Goal: Information Seeking & Learning: Learn about a topic

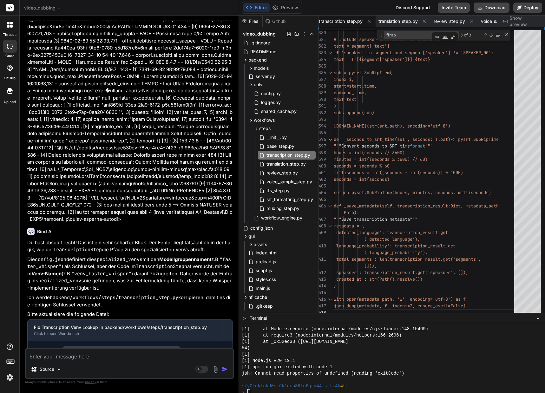
click at [169, 192] on p at bounding box center [130, 87] width 206 height 271
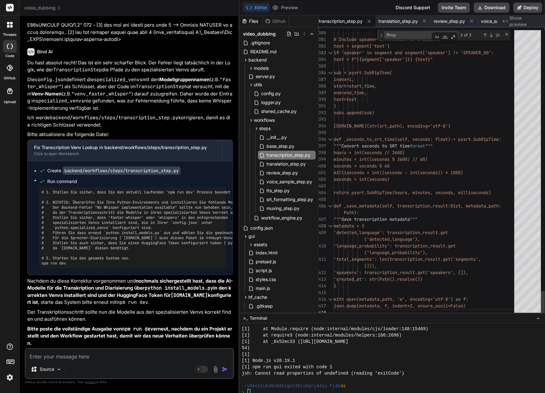
scroll to position [6, 0]
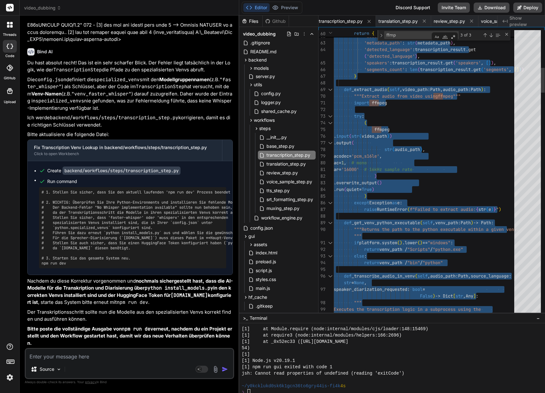
type textarea "#!/usr/bin/env python3 """ Video Transcription Step using Whisper/WhisperX """ …"
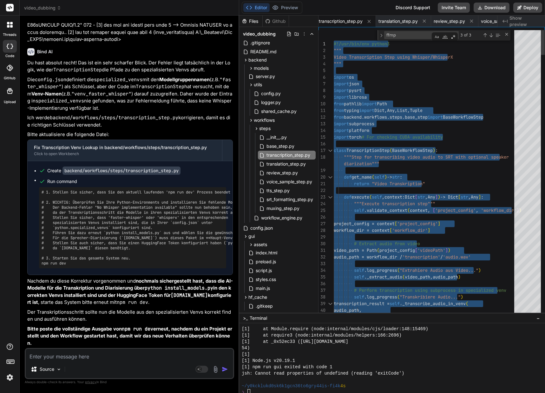
drag, startPoint x: 505, startPoint y: 308, endPoint x: 316, endPoint y: -1, distance: 361.1
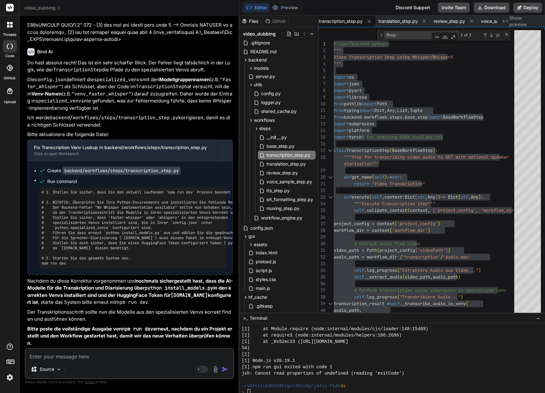
click at [98, 356] on textarea at bounding box center [130, 354] width 208 height 11
type textarea "W"
type textarea "x"
type textarea "Wi"
type textarea "x"
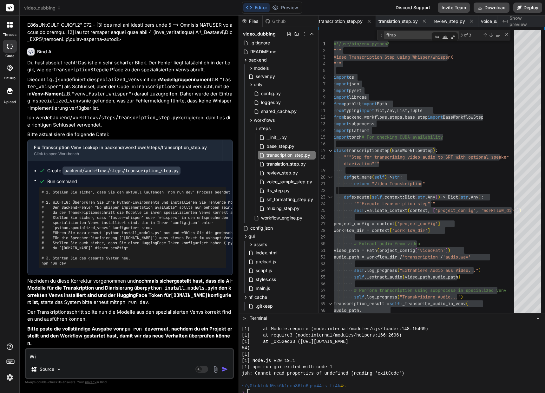
type textarea "Wie"
type textarea "x"
type textarea "Wie"
type textarea "x"
type textarea "Wie s"
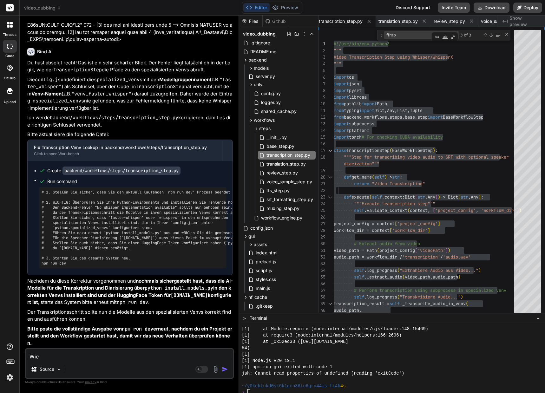
type textarea "x"
type textarea "Wie sc"
type textarea "x"
type textarea "Wie sch"
type textarea "x"
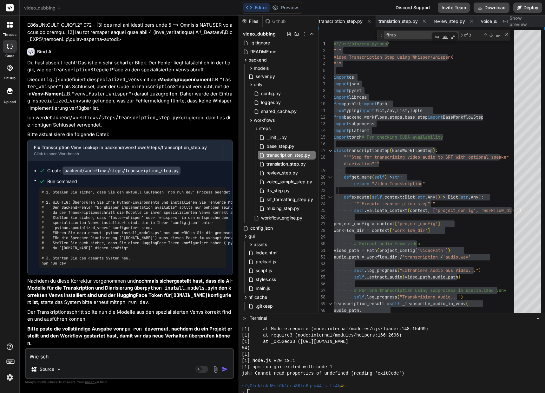
type textarea "Wie scha"
type textarea "x"
type textarea "Wie schau"
type textarea "x"
type textarea "Wie schaue"
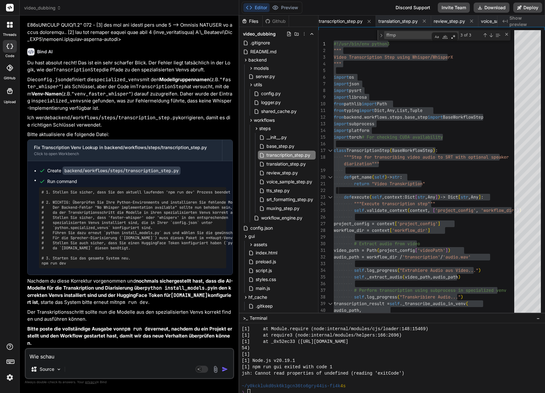
type textarea "x"
type textarea "Wie schau"
type textarea "x"
type textarea "Wie schaut"
type textarea "x"
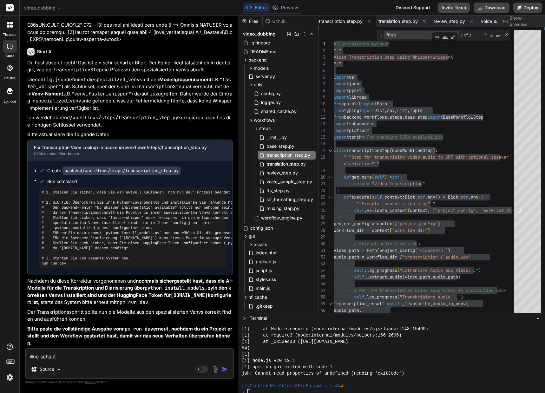
type textarea "Wie schaut"
type textarea "x"
type textarea "Wie [PERSON_NAME] e"
type textarea "x"
type textarea "Wie schaut es"
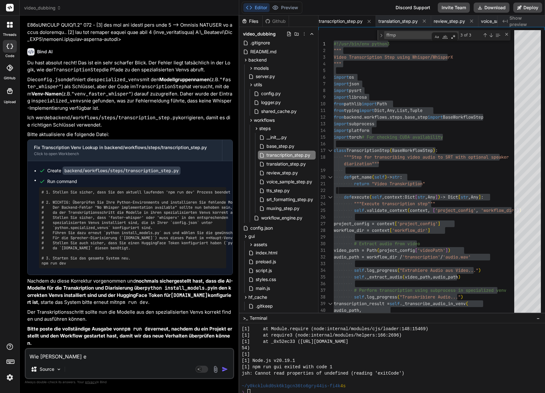
type textarea "x"
type textarea "Wie schaut es"
type textarea "x"
type textarea "Wie schaut es m"
type textarea "x"
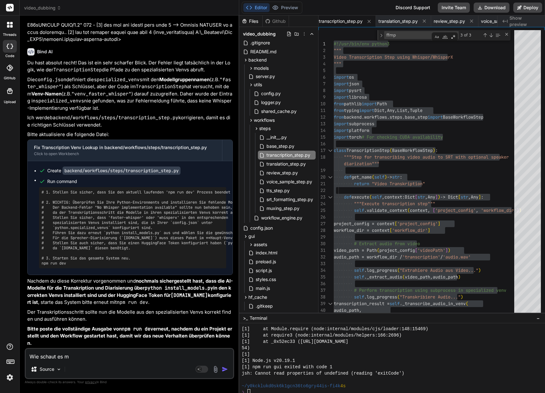
type textarea "Wie schaut es mi"
type textarea "x"
type textarea "Wie [PERSON_NAME] mit"
type textarea "x"
type textarea "Wie [PERSON_NAME] mit"
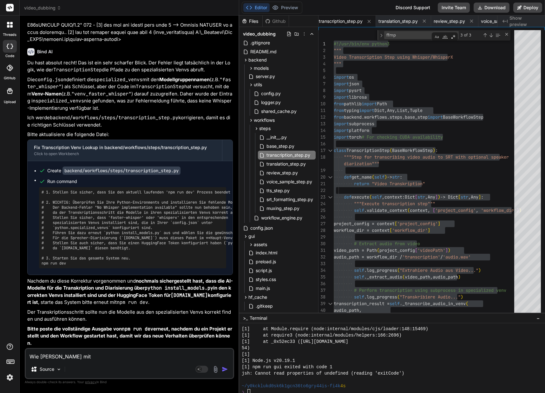
type textarea "x"
type textarea "Wie schaut es mit d"
type textarea "x"
type textarea "Wie [PERSON_NAME] mit de"
type textarea "x"
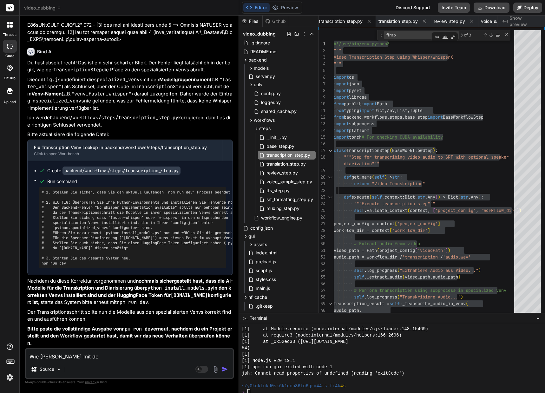
type textarea "Wie schaut es mit den"
type textarea "x"
type textarea "Wie schaut es mit den"
type textarea "x"
type textarea "Wie schaut es mit den"
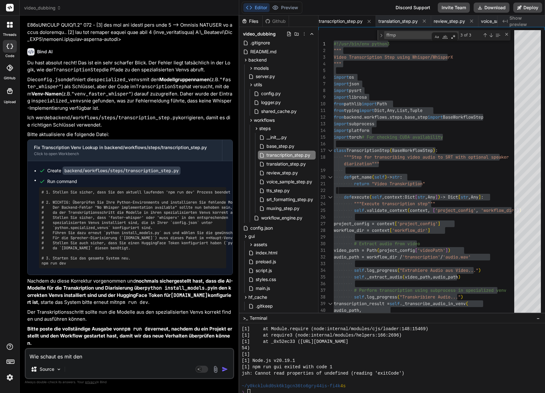
type textarea "x"
type textarea "Wie [PERSON_NAME] mit de"
type textarea "x"
type textarea "Wie schaut es mit d"
type textarea "x"
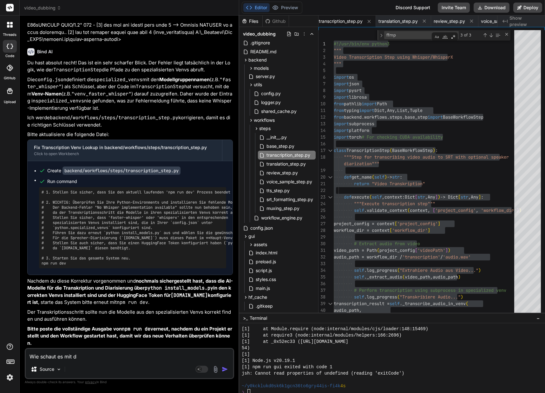
type textarea "Wie [PERSON_NAME] mit"
type textarea "x"
type textarea "Wie [PERSON_NAME] mit"
type textarea "x"
type textarea "Wie schaut es mi"
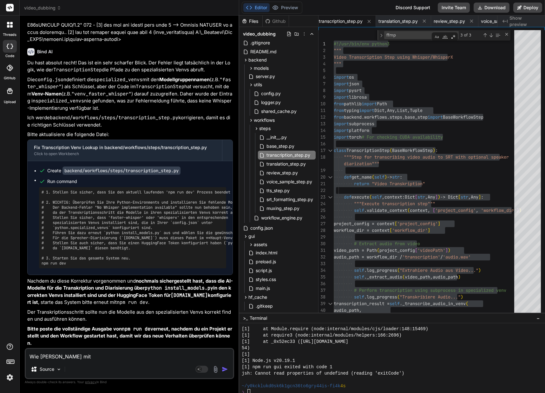
type textarea "x"
type textarea "Wie schaut es m"
type textarea "x"
type textarea "Wie schaut es"
type textarea "x"
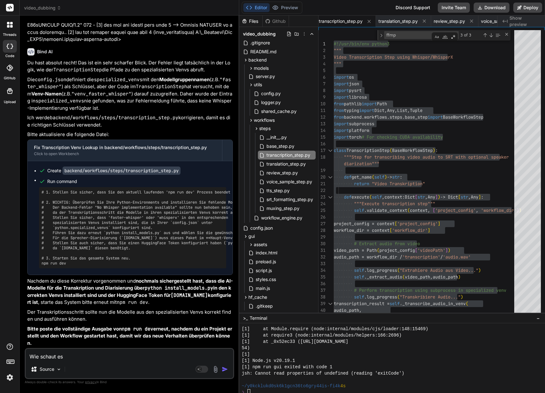
type textarea "Wie schaut es"
type textarea "x"
type textarea "Wie schaut es"
type textarea "x"
type textarea "Wie [PERSON_NAME] b"
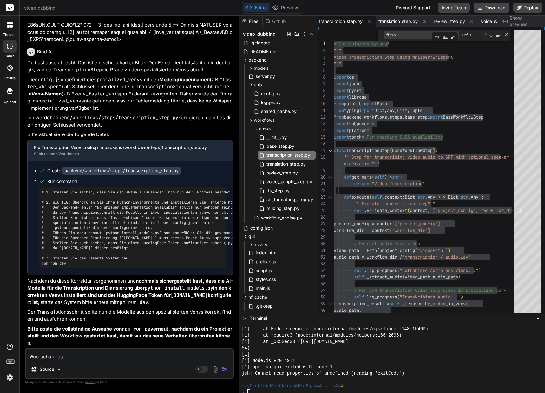
type textarea "x"
type textarea "Wie [PERSON_NAME] be"
type textarea "x"
type textarea "Wie [PERSON_NAME] bei"
type textarea "x"
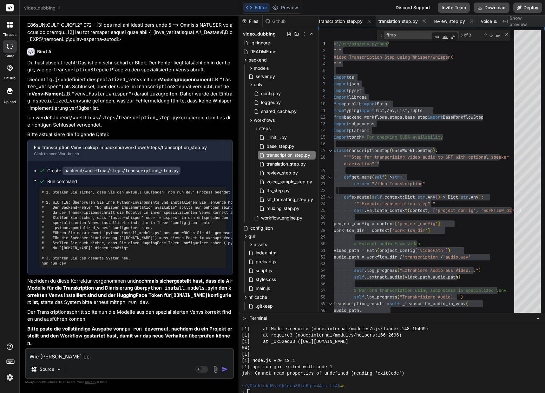
type textarea "Wie [PERSON_NAME] bei"
type textarea "x"
type textarea "Wie [PERSON_NAME] bei d"
type textarea "x"
type textarea "Wie [PERSON_NAME] bei de"
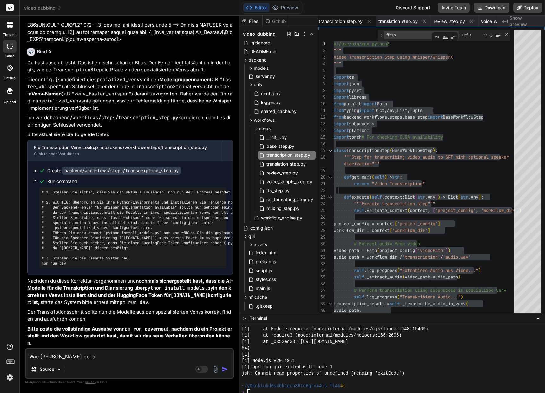
type textarea "x"
type textarea "Wie schaut es bei den"
type textarea "x"
type textarea "Wie schaut es bei den"
type textarea "x"
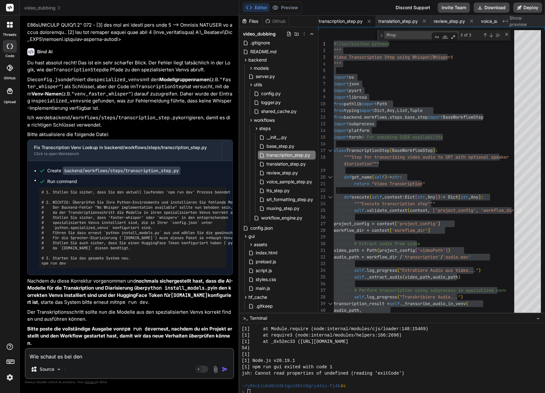
type textarea "Wie schaut es bei den a"
type textarea "x"
type textarea "Wie schaut es bei den an"
type textarea "x"
type textarea "Wie [PERSON_NAME] bei den and"
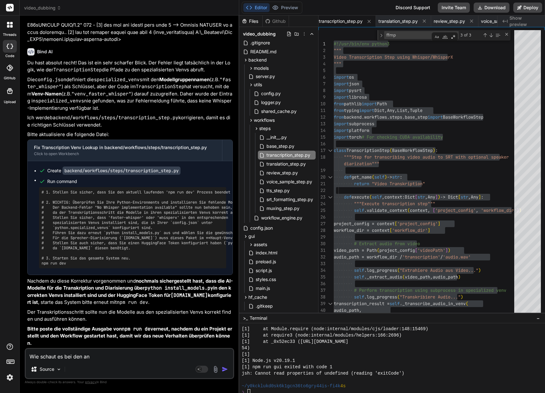
type textarea "x"
type textarea "Wie schaut es bei den ande"
type textarea "x"
type textarea "Wie schaut es bei den ander"
type textarea "x"
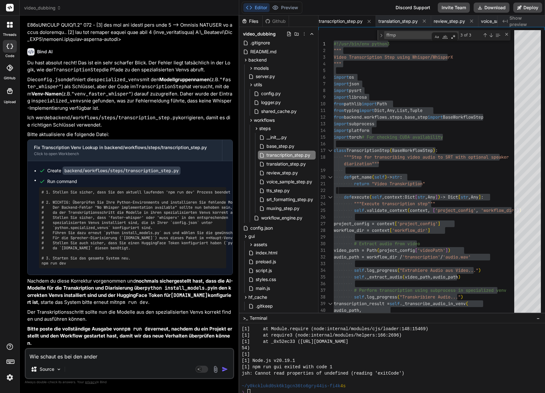
type textarea "Wie schaut es bei den andere"
type textarea "x"
type textarea "Wie [PERSON_NAME] bei den anderen"
type textarea "x"
type textarea "Wie [PERSON_NAME] bei den anderen"
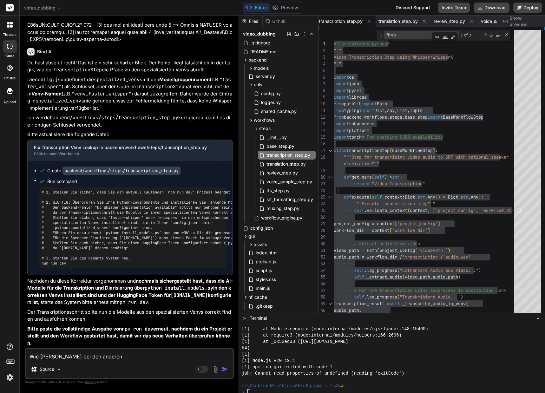
type textarea "x"
type textarea "Wie schaut es bei den anderen S"
type textarea "x"
type textarea "Wie schaut es bei den anderen St"
type textarea "x"
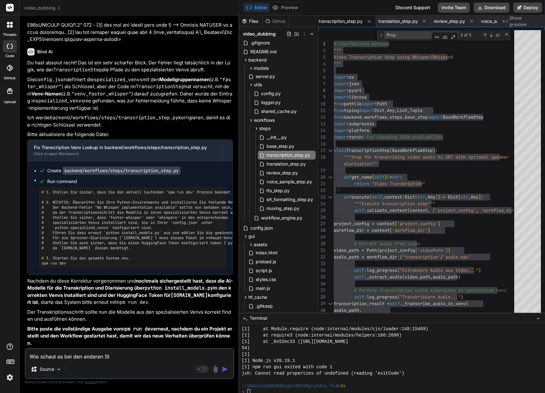
type textarea "Wie [PERSON_NAME] bei den anderen Ste"
type textarea "x"
type textarea "Wie schaut es bei den anderen Step"
type textarea "x"
type textarea "Wie schaut es bei den anderen Steps"
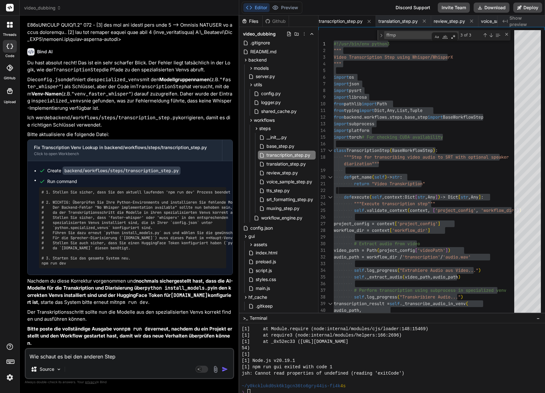
type textarea "x"
type textarea "Wie schaut es bei den anderen Steps"
type textarea "x"
type textarea "Wie schaut es bei den anderen Steps a"
type textarea "x"
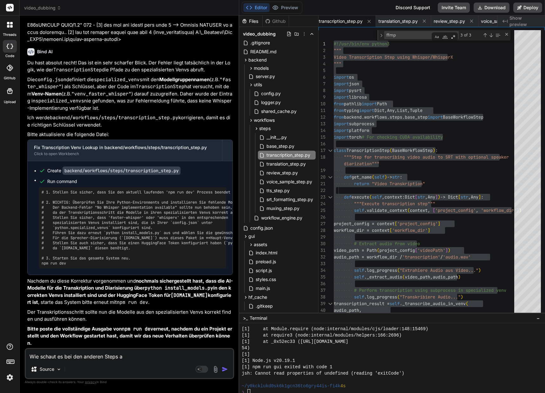
type textarea "Wie [PERSON_NAME] bei den anderen Steps au"
type textarea "x"
type textarea "Wie [PERSON_NAME] bei den anderen Steps aus"
type textarea "x"
type textarea "Wie [PERSON_NAME] bei den anderen Steps aus,"
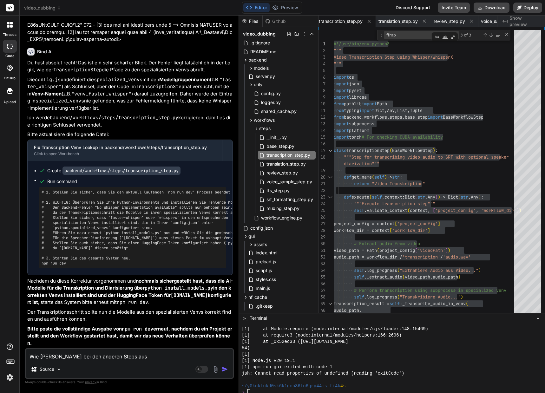
type textarea "x"
type textarea "Wie [PERSON_NAME] bei den anderen Steps aus,"
type textarea "x"
type textarea "Wie [PERSON_NAME] bei den anderen Steps aus, d"
type textarea "x"
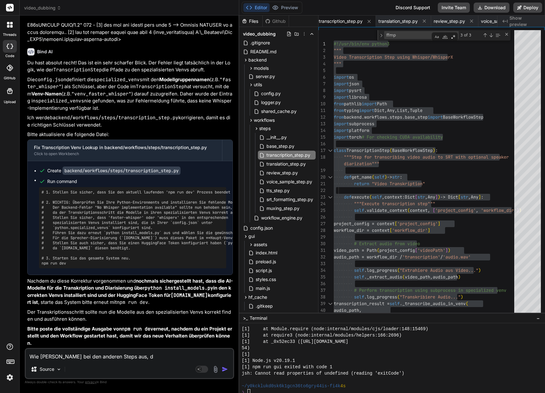
type textarea "Wie [PERSON_NAME] bei den anderen Steps aus, di"
type textarea "x"
type textarea "Wie schaut es bei den anderen Steps aus, die"
type textarea "x"
type textarea "Wie schaut es bei den anderen Steps aus, die"
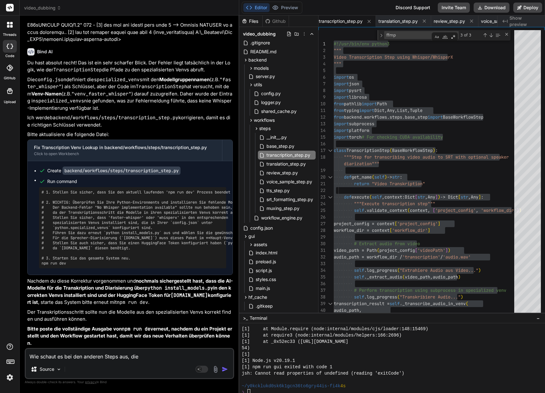
type textarea "x"
type textarea "Wie schaut es bei den anderen Steps aus, die t"
type textarea "x"
type textarea "Wie schaut es bei den anderen Steps aus, die tl"
type textarea "x"
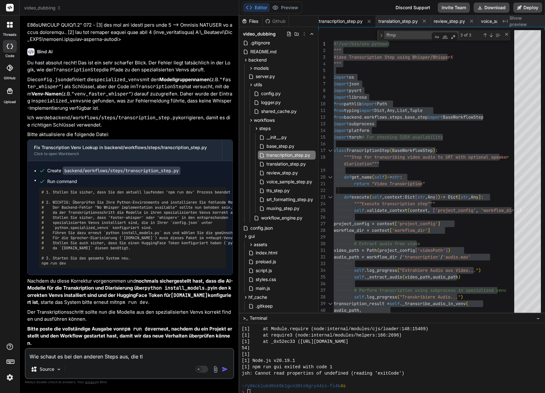
type textarea "Wie [PERSON_NAME] bei den anderen Steps aus, die tlw"
type textarea "x"
type textarea "Wie [PERSON_NAME] bei den anderen Steps aus, die tlw."
type textarea "x"
type textarea "Wie [PERSON_NAME] bei den anderen Steps aus, die tlw."
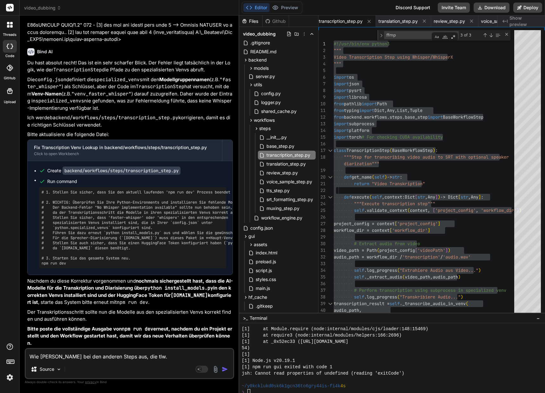
type textarea "x"
type textarea "Wie [PERSON_NAME] bei den anderen Steps aus, die tlw. e"
type textarea "x"
type textarea "Wie schaut es bei den anderen Steps aus, die tlw. eb"
type textarea "x"
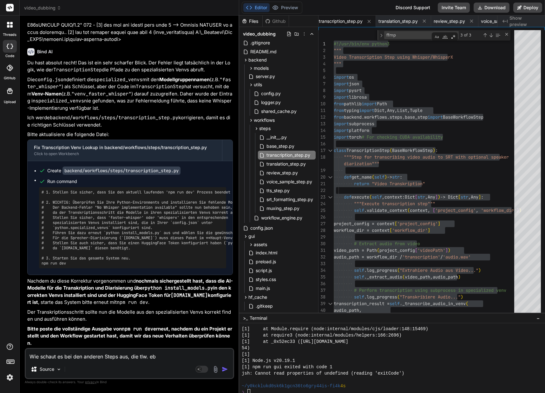
type textarea "Wie [PERSON_NAME] bei den anderen Steps aus, die tlw. ebe"
type textarea "x"
type textarea "Wie [PERSON_NAME] bei den anderen Steps aus, die tlw. eben"
type textarea "x"
type textarea "Wie [PERSON_NAME] bei den anderen Steps aus, die tlw. ebenf"
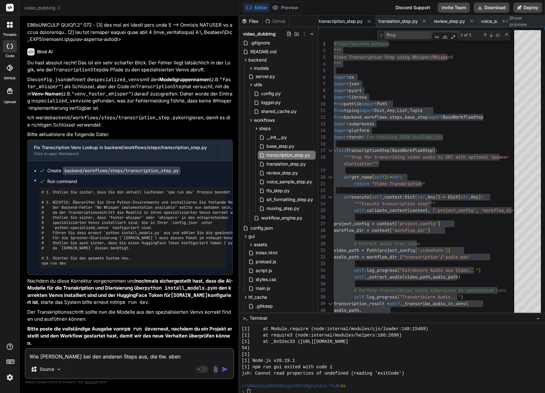
type textarea "x"
type textarea "Wie [PERSON_NAME] bei den anderen Steps aus, die tlw. [GEOGRAPHIC_DATA]"
type textarea "x"
type textarea "Wie [PERSON_NAME] bei den anderen Steps aus, die tlw. [GEOGRAPHIC_DATA]"
type textarea "x"
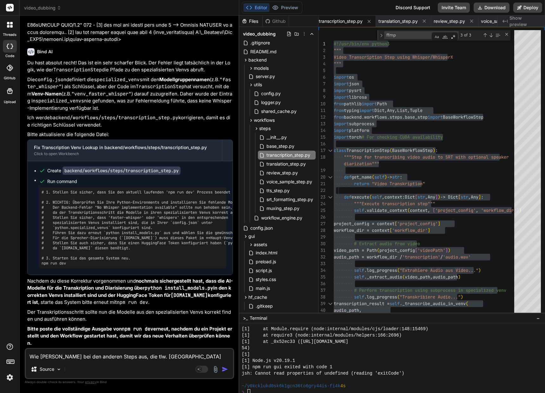
type textarea "Wie [PERSON_NAME] bei den anderen Steps aus, die tlw. ebenfall"
type textarea "x"
type textarea "Wie schaut es bei den anderen Steps aus, die tlw. ebenfalls"
type textarea "x"
type textarea "Wie schaut es bei den anderen Steps aus, die tlw. ebenfalls"
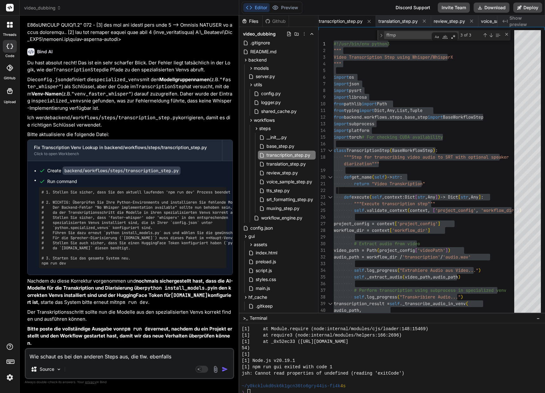
type textarea "x"
type textarea "Wie [PERSON_NAME] bei den anderen Steps aus, die tlw. ebenfalls e"
type textarea "x"
type textarea "Wie schaut es bei den anderen Steps aus, die tlw. ebenfalls ei"
type textarea "x"
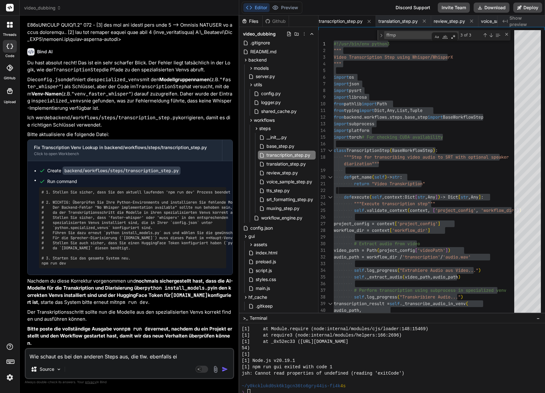
type textarea "Wie [PERSON_NAME] bei den anderen Steps aus, die tlw. ebenfalls eig"
type textarea "x"
type textarea "Wie [PERSON_NAME] bei den anderen Steps aus, die tlw. ebenfalls eige"
type textarea "x"
type textarea "Wie schaut es bei den anderen Steps aus, die tlw. ebenfalls eigen"
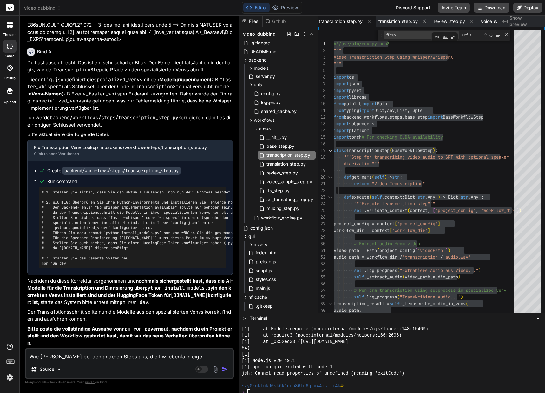
type textarea "x"
type textarea "Wie [PERSON_NAME] bei den anderen Steps aus, die tlw. ebenfalls eigene"
type textarea "x"
type textarea "Wie [PERSON_NAME] bei den anderen Steps aus, die tlw. ebenfalls eigenen"
type textarea "x"
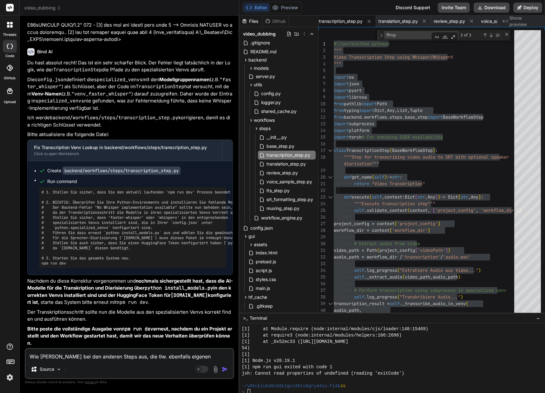
type textarea "Wie [PERSON_NAME] bei den anderen Steps aus, die tlw. ebenfalls eigene"
type textarea "x"
type textarea "Wie [PERSON_NAME] bei den anderen Steps aus, die tlw. ebenfalls eigene"
type textarea "x"
type textarea "Wie schaut es bei den anderen Steps aus, die tlw. ebenfalls eigene v"
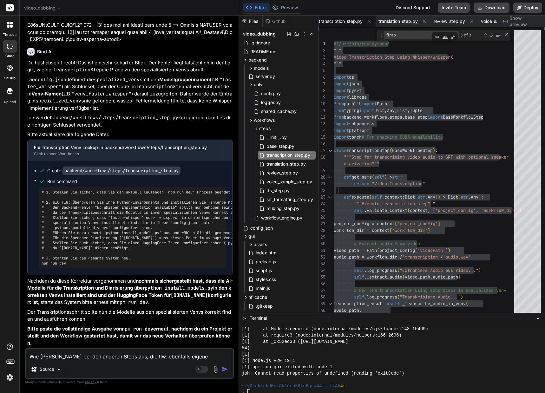
type textarea "x"
type textarea "Wie [PERSON_NAME] bei den anderen Steps aus, die tlw. ebenfalls eigene ve"
type textarea "x"
type textarea "Wie [PERSON_NAME] bei den anderen Steps aus, die tlw. ebenfalls eigene ven"
type textarea "x"
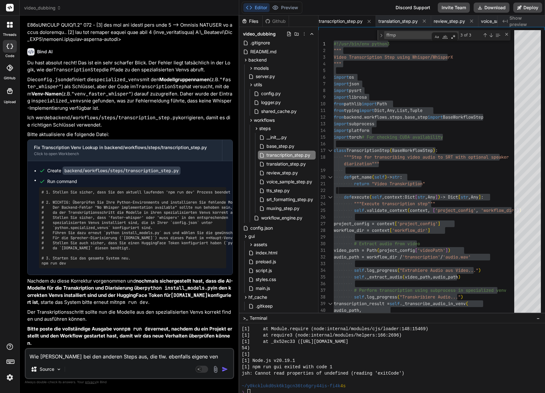
type textarea "Wie [PERSON_NAME] bei den anderen Steps aus, die tlw. ebenfalls eigene venv"
type textarea "x"
type textarea "Wie schaut es bei den anderen Steps aus, die tlw. ebenfalls eigene venvs"
type textarea "x"
type textarea "Wie schaut es bei den anderen Steps aus, die tlw. ebenfalls eigene venvs"
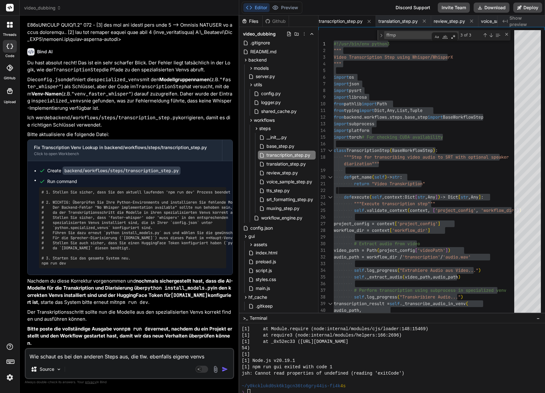
type textarea "x"
type textarea "Wie [PERSON_NAME] bei den anderen Steps aus, die tlw. ebenfalls eigene venvs b"
type textarea "x"
type textarea "Wie [PERSON_NAME] bei den anderen Steps aus, die tlw. ebenfalls eigene venvs be"
type textarea "x"
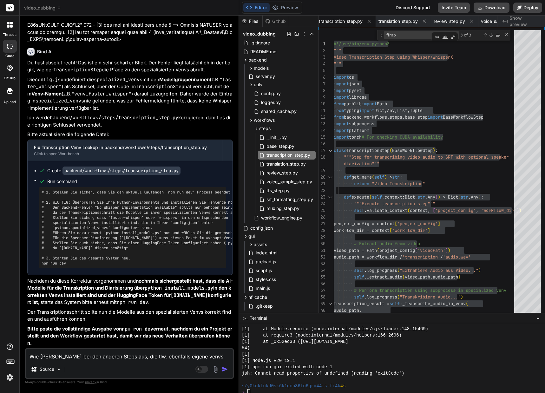
type textarea "Wie [PERSON_NAME] bei den anderen Steps aus, die tlw. ebenfalls eigene venvs ben"
type textarea "x"
type textarea "Wie [PERSON_NAME] bei den anderen Steps aus, die tlw. ebenfalls eigene venvs [P…"
type textarea "x"
type textarea "Wie schaut es bei den anderen Steps aus, die tlw. ebenfalls eigene venvs benut"
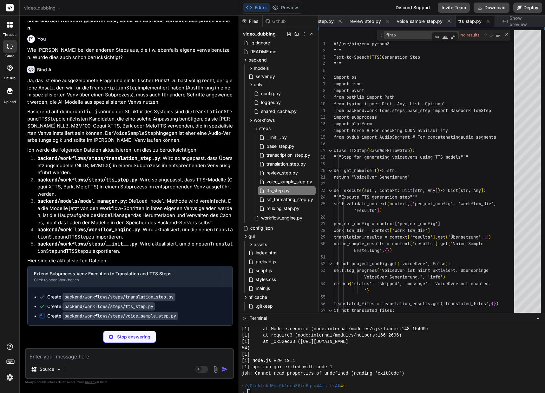
scroll to position [39303, 0]
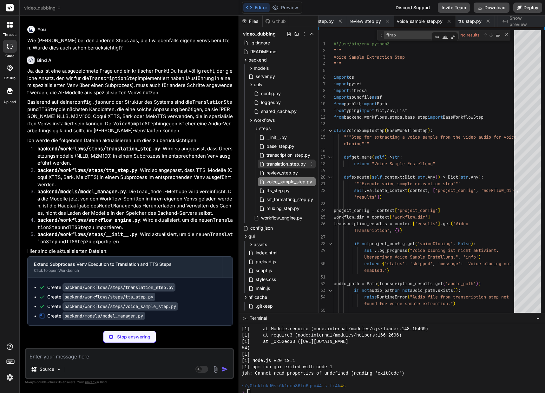
click at [287, 162] on span "translation_step.py" at bounding box center [286, 164] width 41 height 8
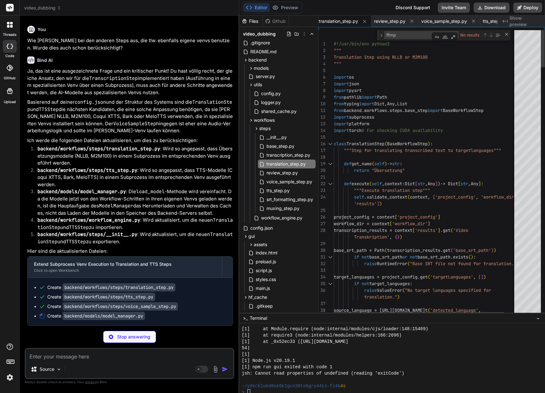
scroll to position [6, 0]
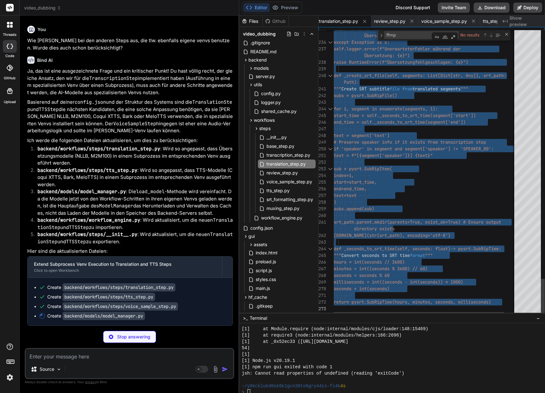
drag, startPoint x: 335, startPoint y: 44, endPoint x: 338, endPoint y: 329, distance: 285.0
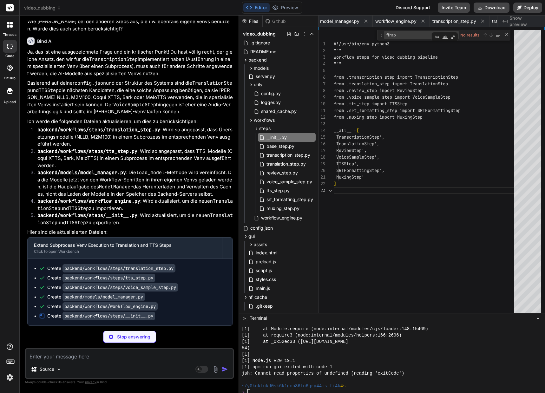
scroll to position [0, 1372]
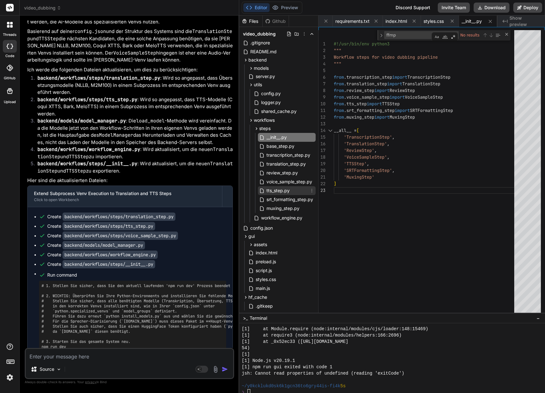
click at [281, 192] on span "tts_step.py" at bounding box center [278, 191] width 24 height 8
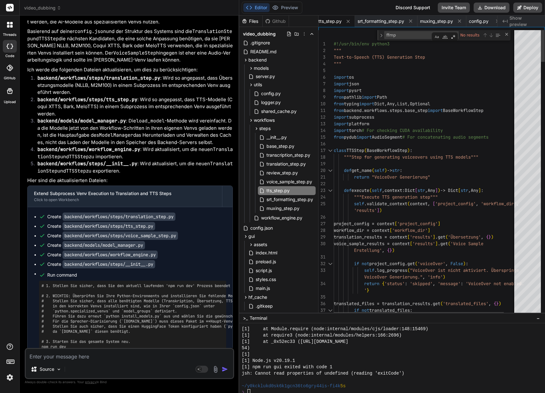
drag, startPoint x: 334, startPoint y: 43, endPoint x: 340, endPoint y: 177, distance: 133.8
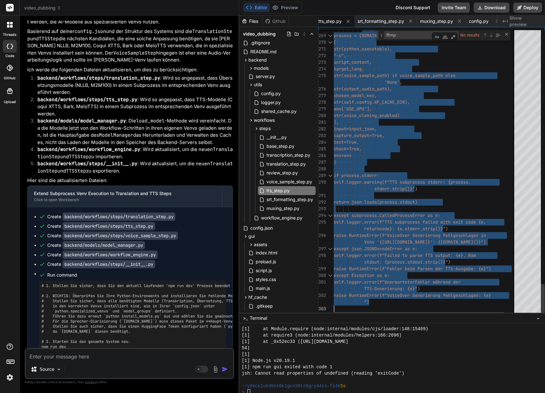
drag, startPoint x: 335, startPoint y: 43, endPoint x: 362, endPoint y: 328, distance: 287.2
click at [295, 182] on span "voice_sample_step.py" at bounding box center [289, 182] width 47 height 8
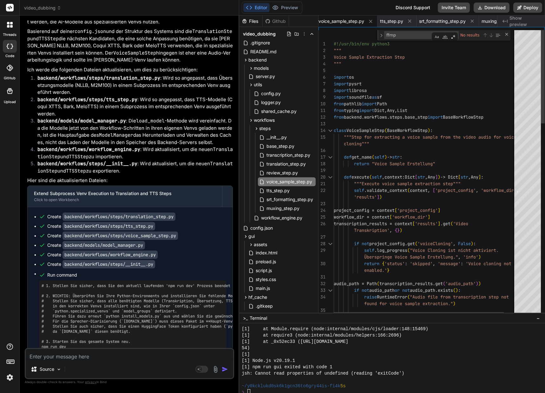
drag, startPoint x: 334, startPoint y: 43, endPoint x: 339, endPoint y: 170, distance: 126.7
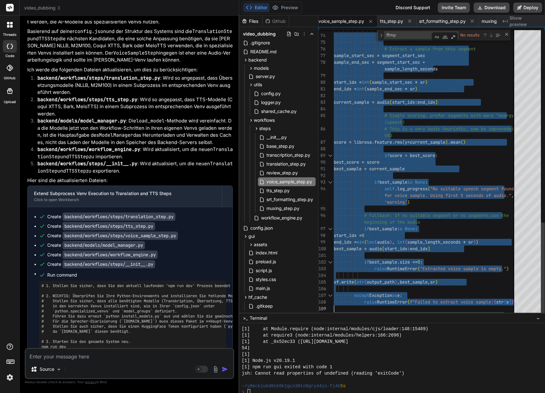
drag, startPoint x: 335, startPoint y: 43, endPoint x: 365, endPoint y: 345, distance: 303.7
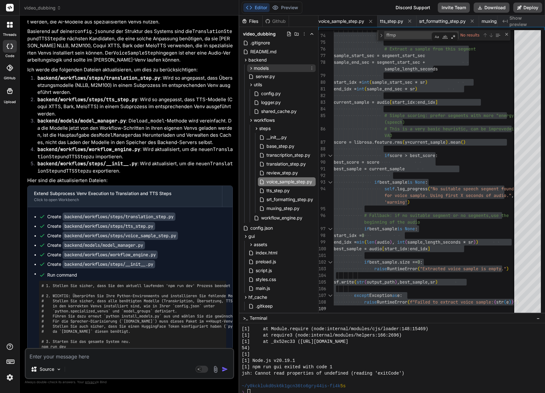
click at [250, 70] on icon at bounding box center [250, 68] width 5 height 5
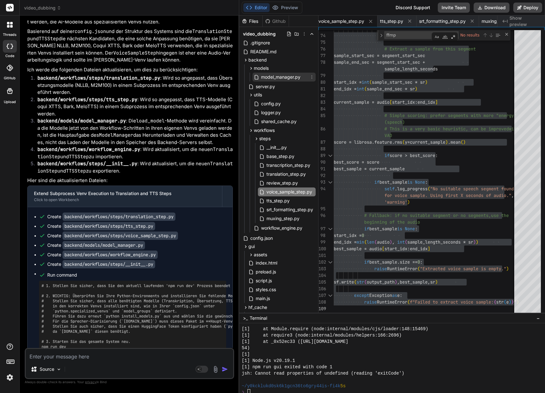
click at [269, 75] on span "model_manager.py" at bounding box center [281, 77] width 41 height 8
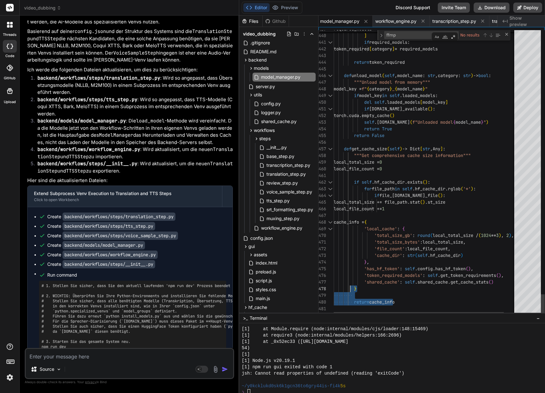
drag, startPoint x: 408, startPoint y: 301, endPoint x: 351, endPoint y: 285, distance: 59.6
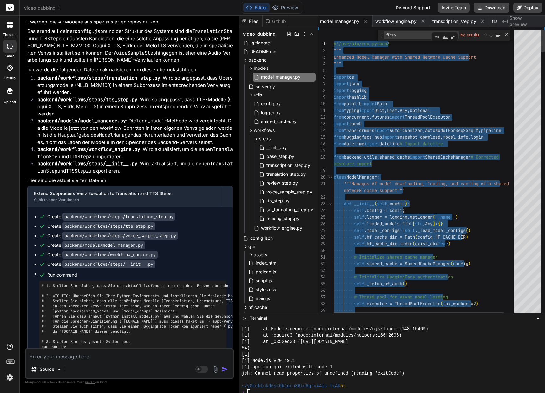
drag, startPoint x: 414, startPoint y: 304, endPoint x: 309, endPoint y: -32, distance: 352.1
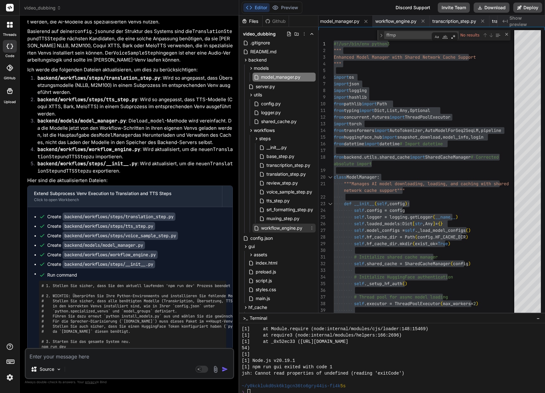
drag, startPoint x: 290, startPoint y: 229, endPoint x: 324, endPoint y: 192, distance: 50.7
click at [290, 229] on span "workflow_engine.py" at bounding box center [282, 228] width 43 height 8
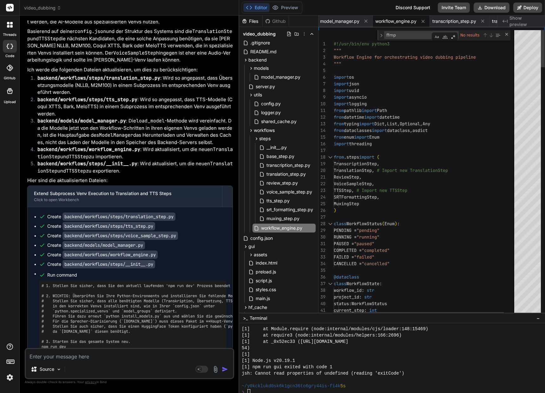
drag, startPoint x: 334, startPoint y: 43, endPoint x: 357, endPoint y: 66, distance: 32.1
drag, startPoint x: 334, startPoint y: 43, endPoint x: 354, endPoint y: 54, distance: 22.4
drag, startPoint x: 334, startPoint y: 44, endPoint x: 349, endPoint y: 47, distance: 15.2
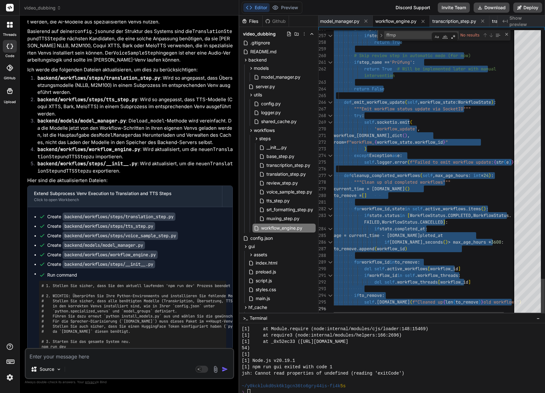
drag, startPoint x: 335, startPoint y: 43, endPoint x: 373, endPoint y: 382, distance: 341.4
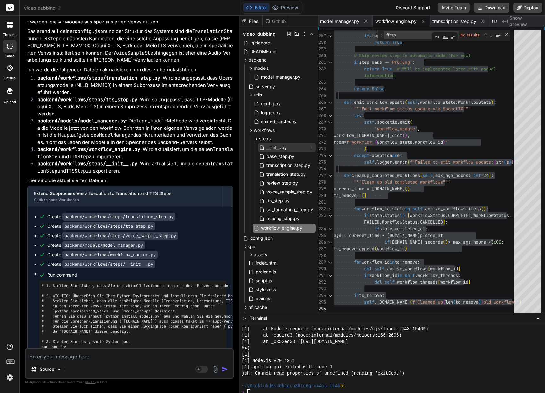
drag, startPoint x: 274, startPoint y: 148, endPoint x: 277, endPoint y: 145, distance: 4.7
click at [274, 148] on span "__init__.py" at bounding box center [277, 148] width 22 height 8
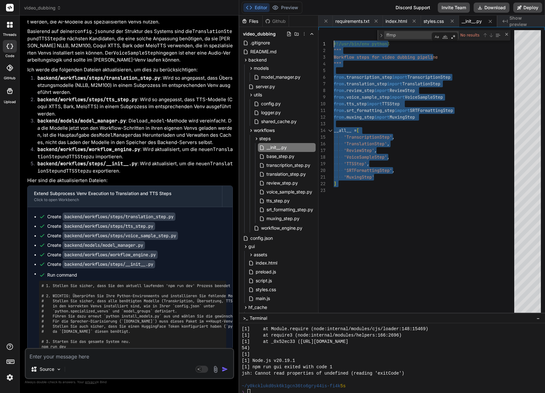
drag, startPoint x: 338, startPoint y: 192, endPoint x: 293, endPoint y: 24, distance: 173.8
click at [334, 30] on div "#!/usr/bin/env python3 """ Workflow steps for video dubbing pipeline """ from .…" at bounding box center [426, 173] width 184 height 286
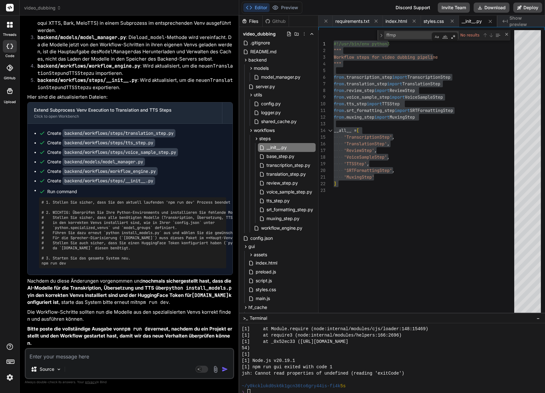
scroll to position [39467, 0]
click at [147, 354] on textarea at bounding box center [130, 354] width 208 height 11
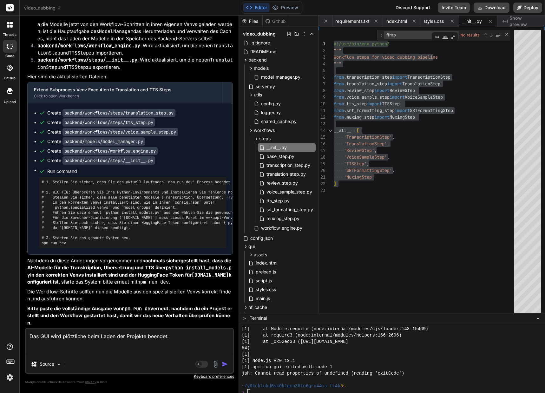
paste textarea "[0] ERROR: [server.py] Unexpected error importing WorkflowEngine: unexpected ch…"
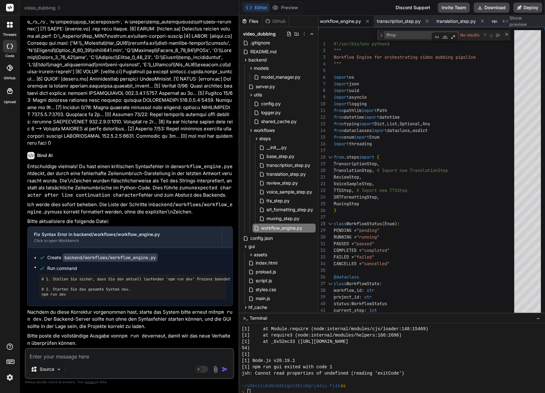
scroll to position [39861, 0]
click at [302, 229] on span "workflow_engine.py" at bounding box center [282, 228] width 43 height 8
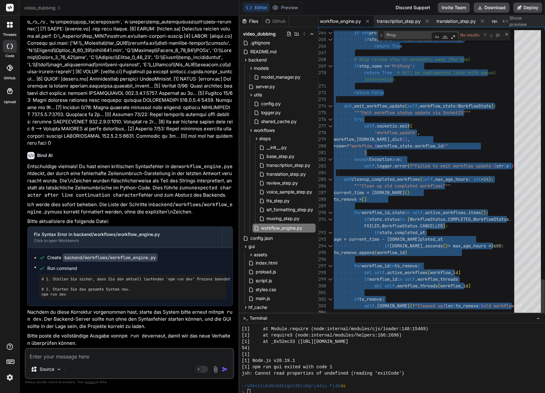
drag, startPoint x: 334, startPoint y: 43, endPoint x: 355, endPoint y: 333, distance: 290.2
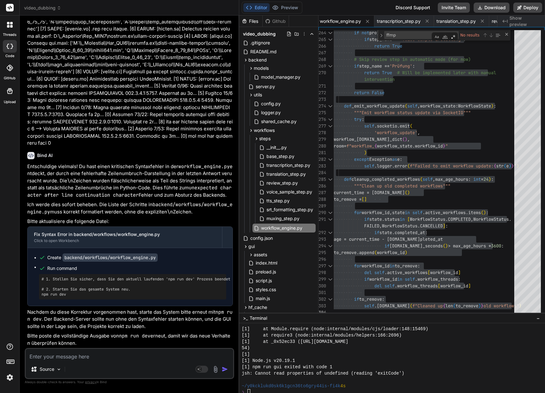
click at [177, 355] on textarea at bounding box center [130, 354] width 208 height 11
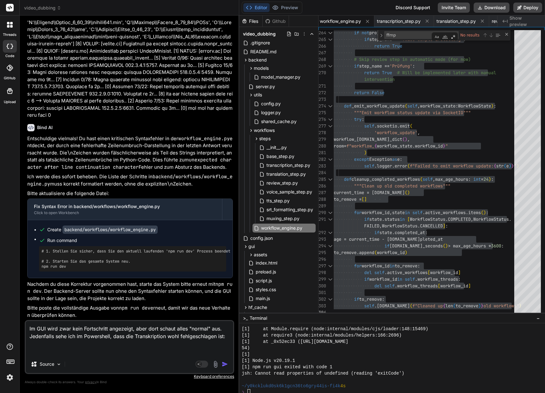
paste textarea "[0] [DATE] 22:11:59,102 - backend - INFO - Client connected: IhUscGxZm4mbapVuAA…"
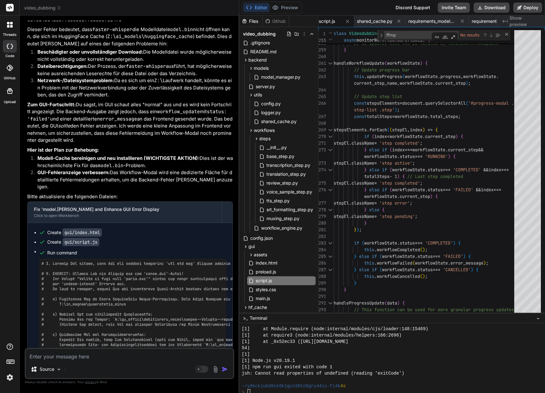
scroll to position [40494, 0]
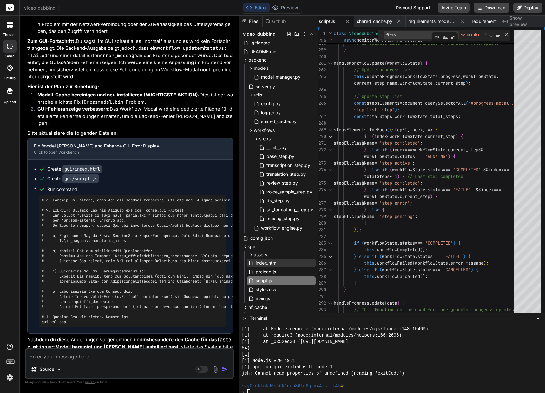
drag, startPoint x: 262, startPoint y: 264, endPoint x: 265, endPoint y: 261, distance: 4.1
click at [262, 264] on span "index.html" at bounding box center [266, 263] width 23 height 8
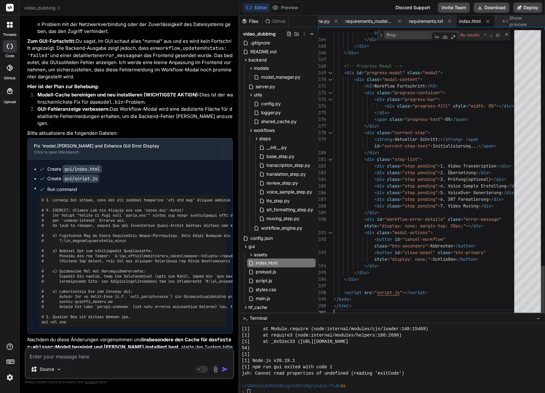
scroll to position [6, 0]
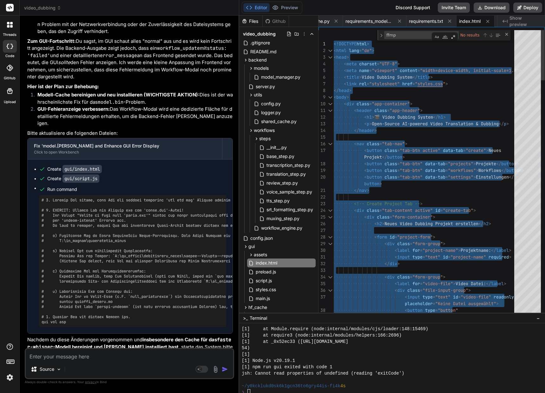
drag, startPoint x: 358, startPoint y: 308, endPoint x: 285, endPoint y: -37, distance: 352.0
click at [269, 279] on span "script.js" at bounding box center [263, 281] width 17 height 8
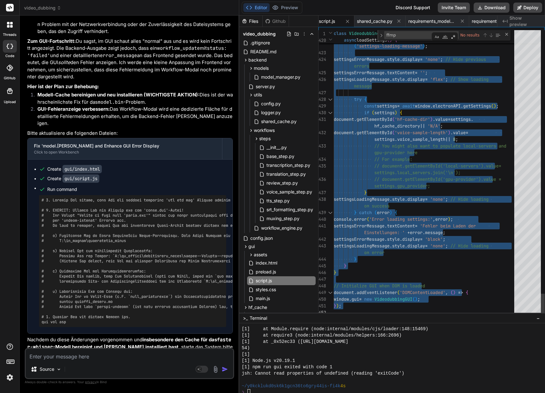
drag, startPoint x: 335, startPoint y: 43, endPoint x: 367, endPoint y: 380, distance: 338.3
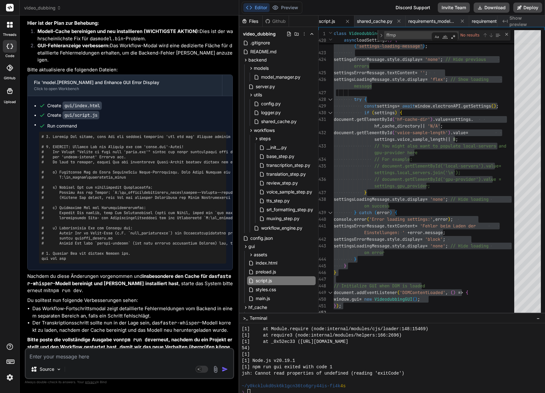
scroll to position [40642, 0]
